Goal: Task Accomplishment & Management: Complete application form

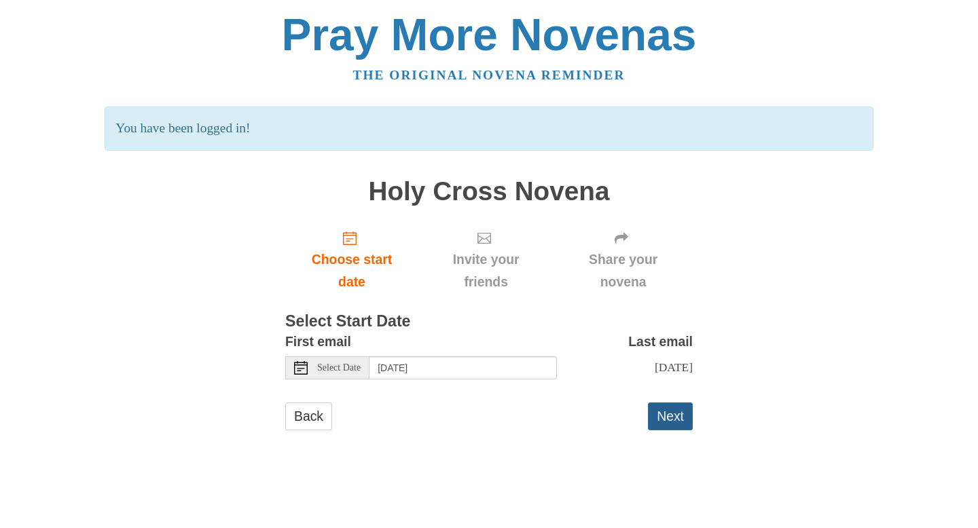
click at [672, 420] on button "Next" at bounding box center [670, 417] width 45 height 28
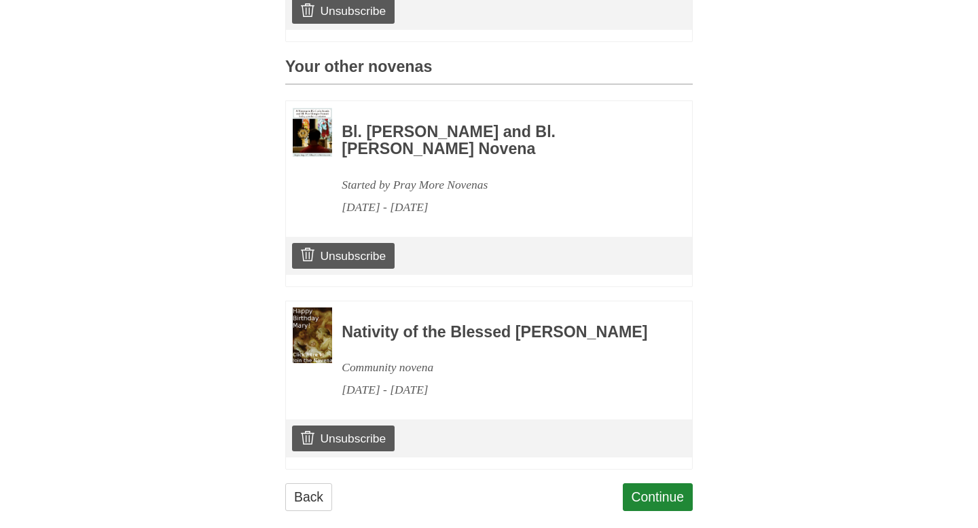
scroll to position [588, 0]
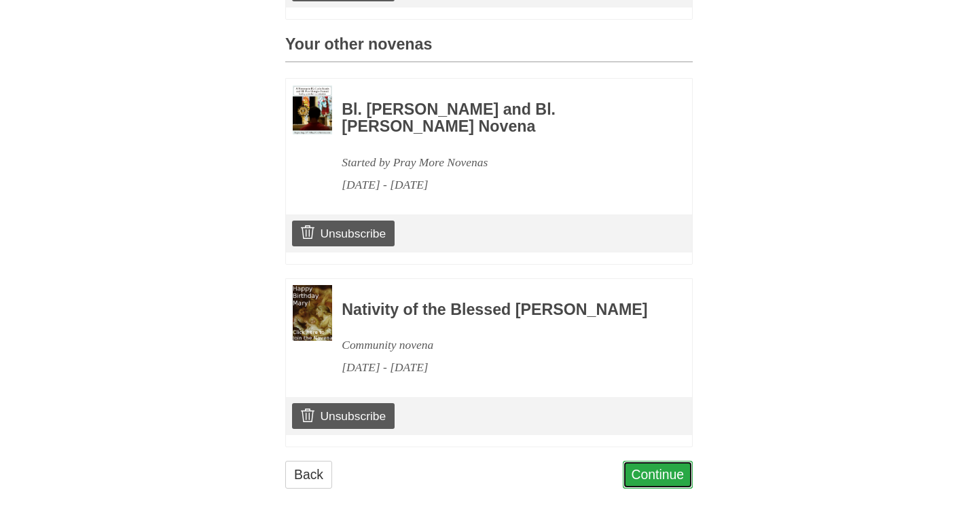
click at [658, 477] on link "Continue" at bounding box center [658, 475] width 71 height 28
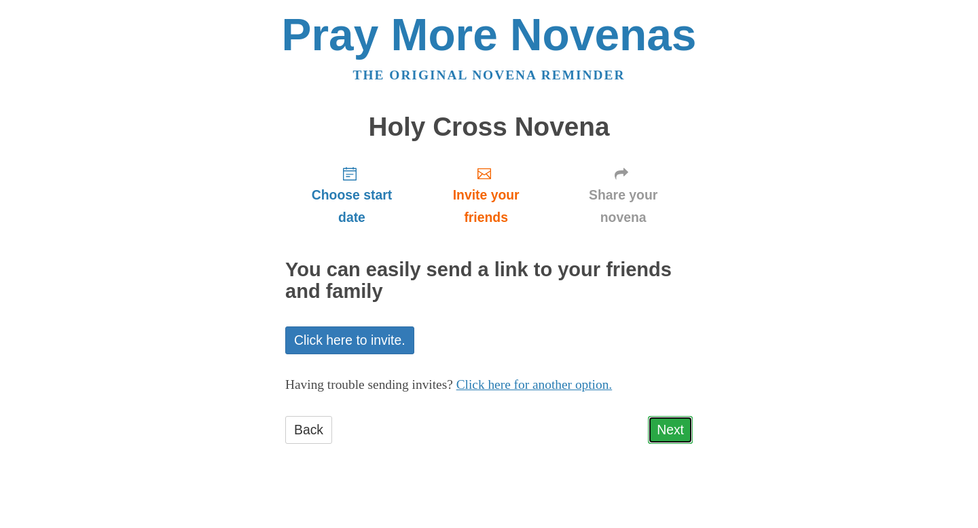
click at [670, 427] on link "Next" at bounding box center [670, 430] width 45 height 28
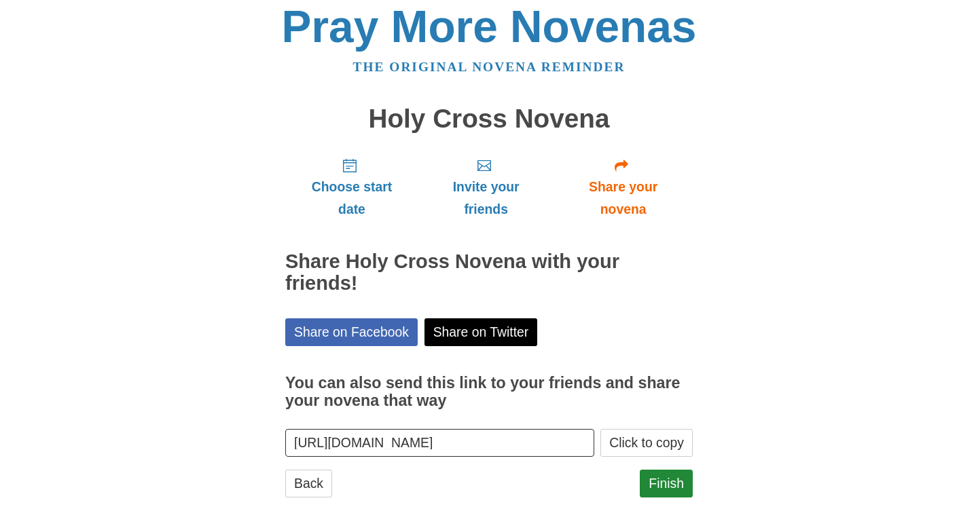
scroll to position [17, 0]
